Goal: Information Seeking & Learning: Learn about a topic

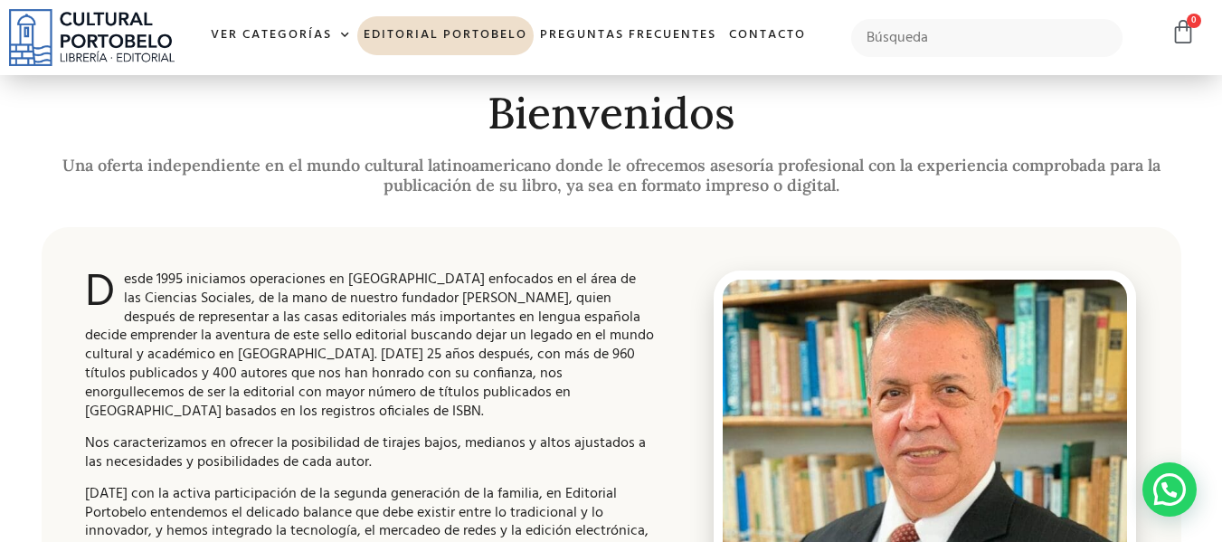
scroll to position [20, 0]
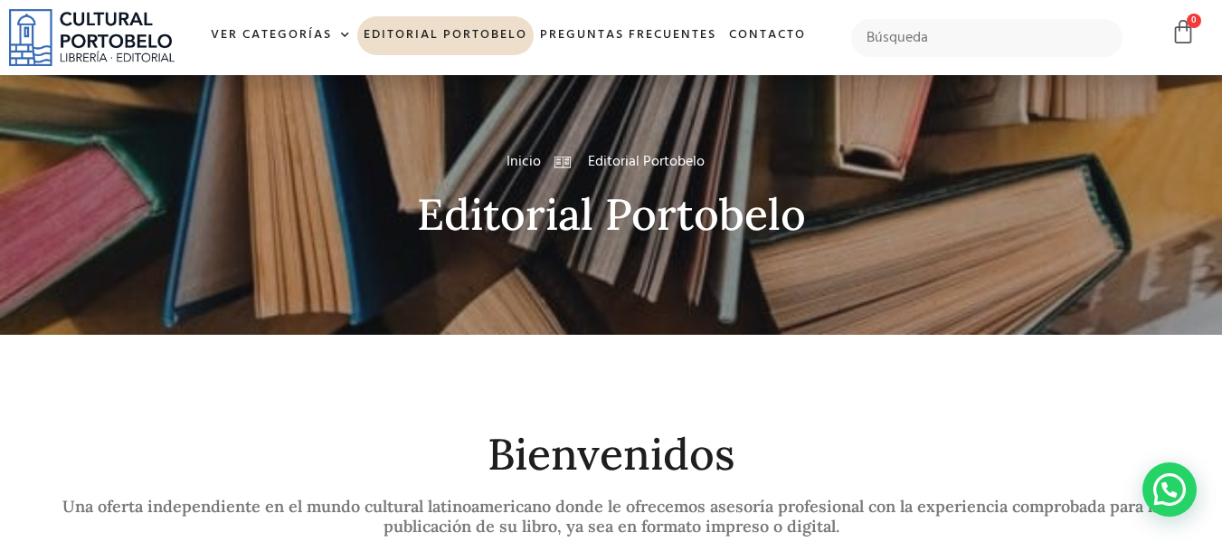
click at [881, 36] on input "text" at bounding box center [987, 38] width 272 height 38
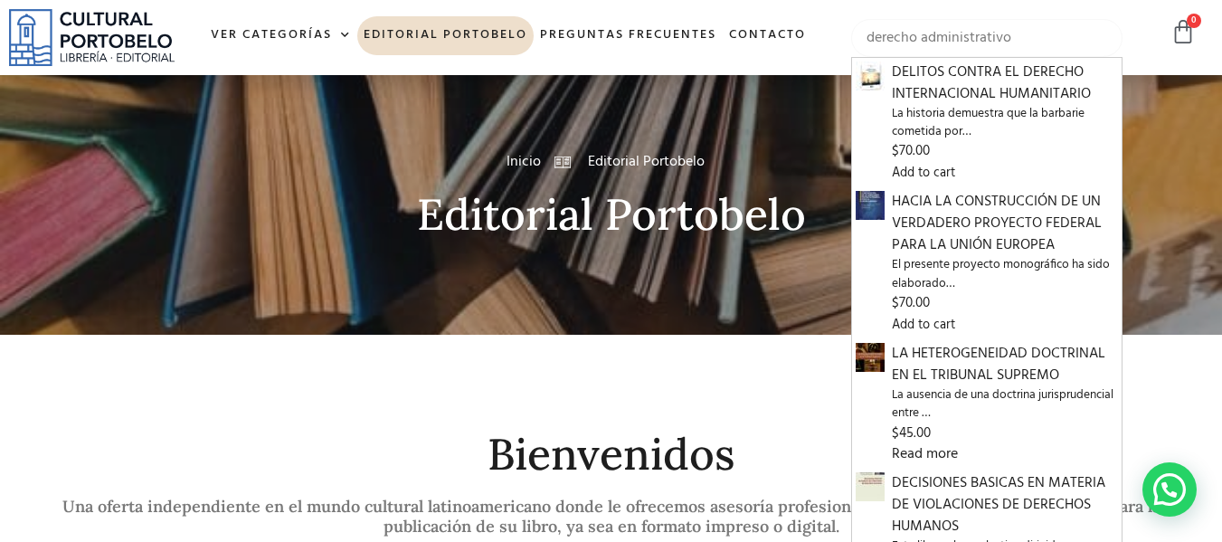
type input "derecho administrativo"
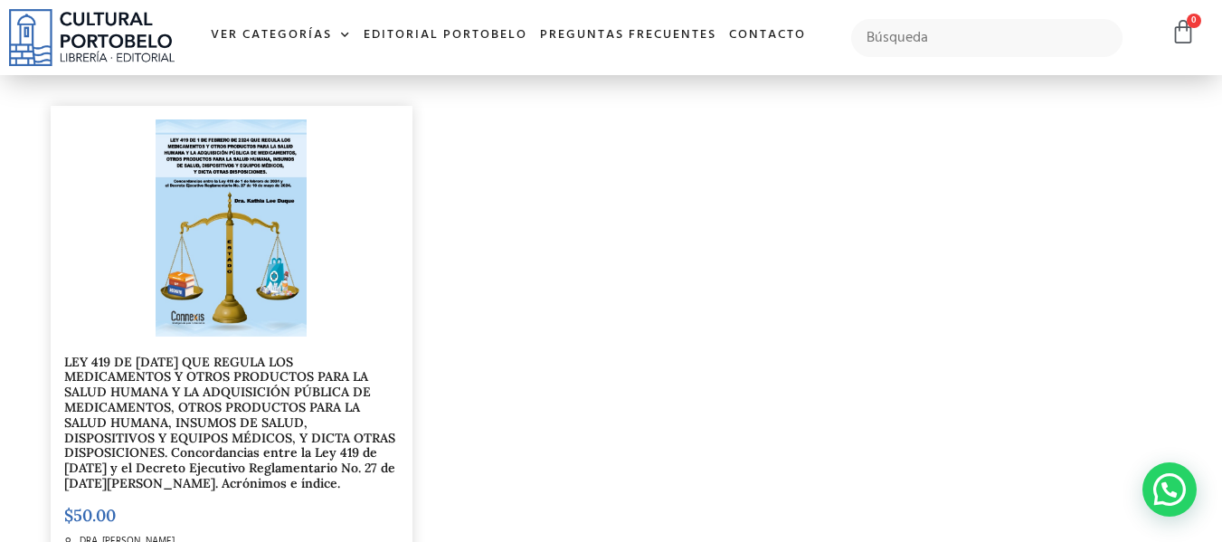
scroll to position [2773, 0]
